Goal: Information Seeking & Learning: Compare options

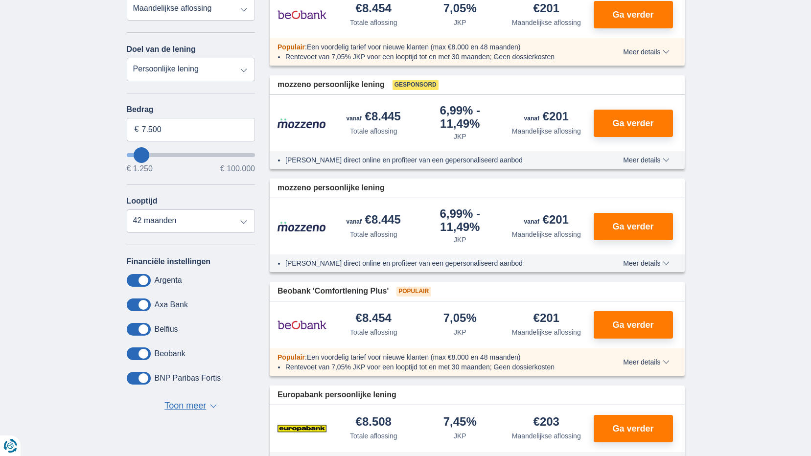
scroll to position [82, 0]
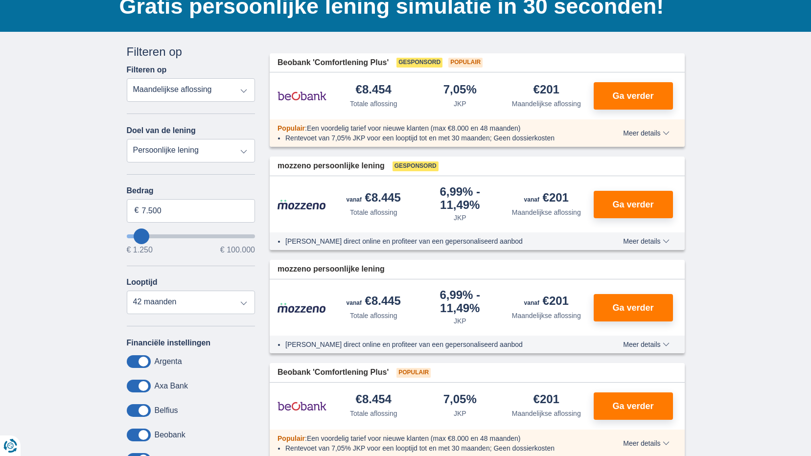
click at [242, 93] on select "Totale aflossing JKP Maandelijkse aflossing" at bounding box center [191, 89] width 129 height 23
click at [207, 214] on input "7.500" at bounding box center [191, 210] width 129 height 23
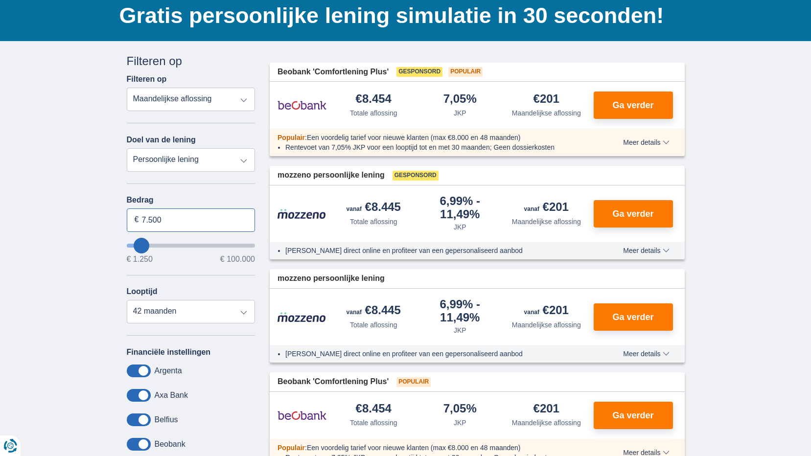
scroll to position [0, 0]
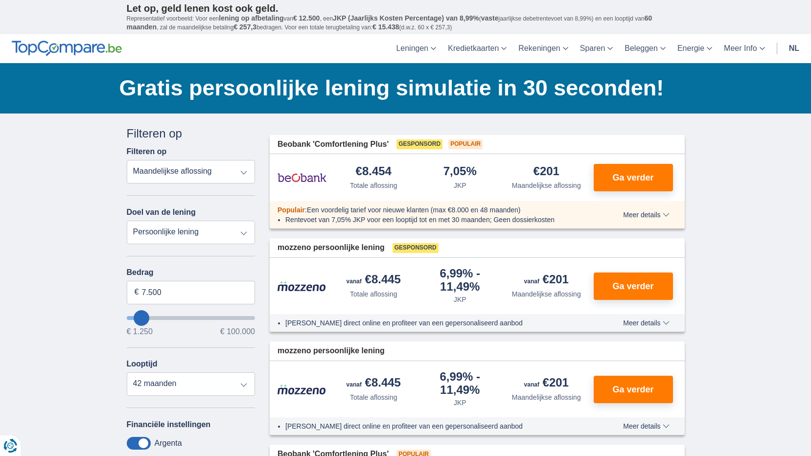
click at [242, 174] on select "Totale aflossing JKP Maandelijkse aflossing" at bounding box center [191, 171] width 129 height 23
select select "apr+"
click at [127, 160] on select "Totale aflossing JKP Maandelijkse aflossing" at bounding box center [191, 171] width 129 height 23
